Goal: Check status: Check status

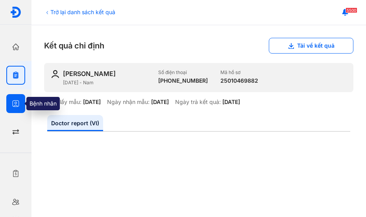
click at [16, 102] on use "button" at bounding box center [16, 103] width 7 height 7
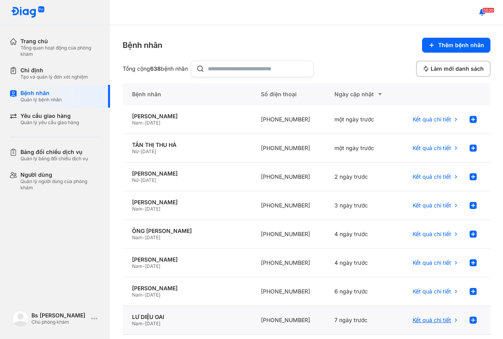
click at [365, 216] on span "Kết quả chi tiết" at bounding box center [432, 320] width 39 height 7
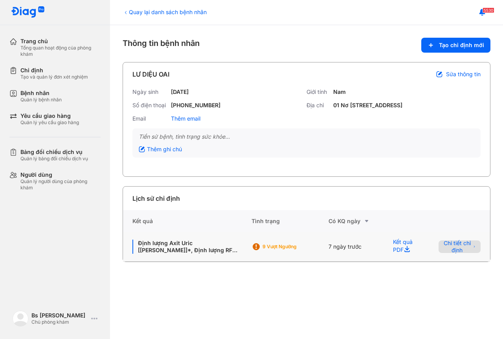
click at [457, 254] on span "Chi tiết chỉ định" at bounding box center [458, 247] width 28 height 14
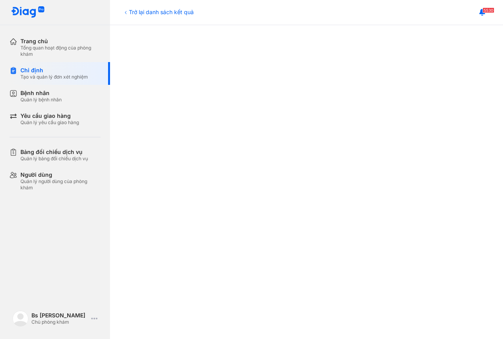
scroll to position [276, 0]
